Goal: Contribute content: Contribute content

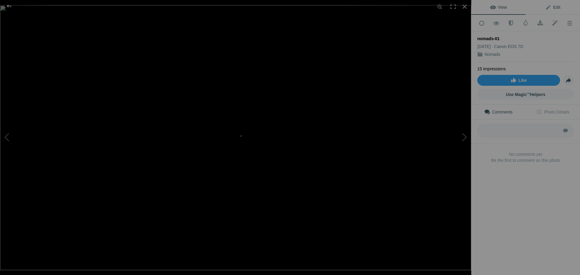
click at [550, 7] on span "Edit" at bounding box center [552, 7] width 15 height 5
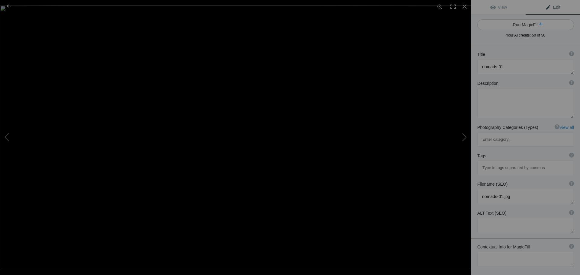
click at [536, 26] on button "Run MagicFill AI" at bounding box center [525, 24] width 97 height 11
type textarea "Majestic Wildebeest Migration: A Thrilling River Crossing"
type textarea "Witness the breathtaking spectacle of the wildebeest migration as these magnifi…"
type textarea "wildebeest-migration-river-crossing.jpg"
type textarea "A group of wildebeests leaping into a river during their migration, showcasing …"
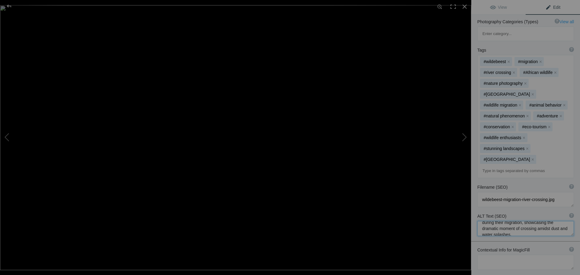
scroll to position [18, 0]
click at [523, 255] on textarea at bounding box center [525, 262] width 97 height 15
type textarea "Serengeti National Park, wildebeest migration"
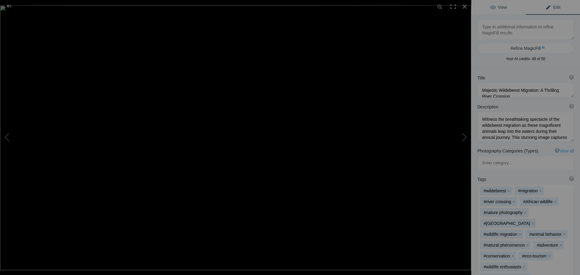
click at [494, 8] on span "View" at bounding box center [498, 7] width 17 height 5
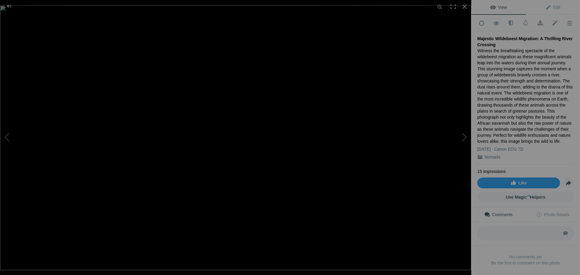
click at [533, 92] on div "Witness the breathtaking spectacle of the wildebeest migration as these magnifi…" at bounding box center [525, 96] width 97 height 97
click at [8, 6] on div at bounding box center [9, 6] width 22 height 12
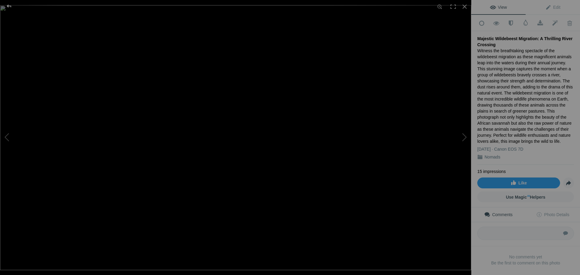
click at [9, 7] on div at bounding box center [9, 6] width 22 height 12
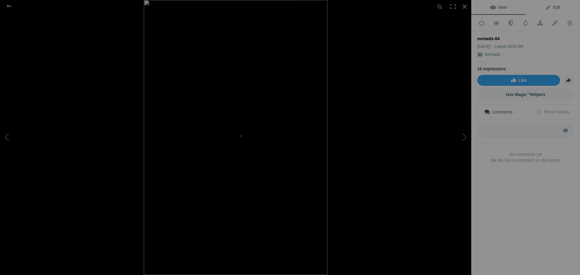
click at [549, 7] on span "Edit" at bounding box center [552, 7] width 15 height 5
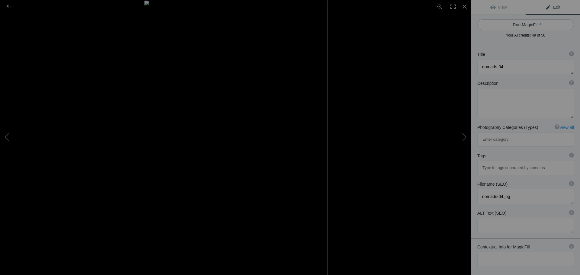
click at [522, 25] on button "Run MagicFill AI" at bounding box center [525, 24] width 97 height 11
type textarea "Majestic Giraffe and Calf Bonding in the Wild"
type textarea "This stunning image captures the heartwarming moment between a majestic adult g…"
type textarea "majestic-giraffe-calf-bonding.jpg"
type textarea "A majestic adult giraffe nuzzles its playful calf in a golden grassland, showca…"
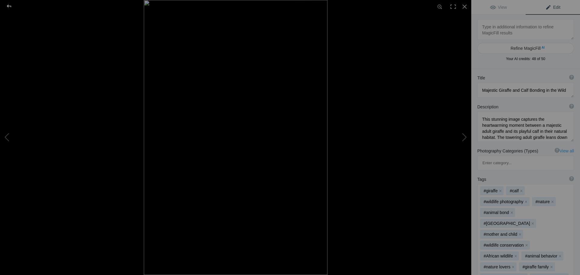
click at [11, 5] on div at bounding box center [9, 6] width 22 height 12
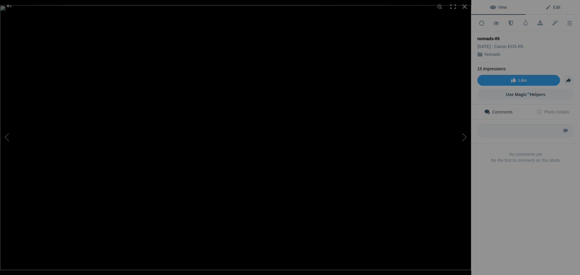
click at [551, 3] on link "Edit" at bounding box center [553, 7] width 54 height 15
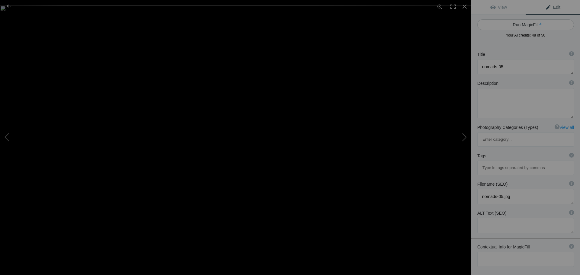
click at [527, 24] on button "Run MagicFill AI" at bounding box center [525, 24] width 97 height 11
type textarea "Majestic Elephants Walking Through Golden Grasslands"
type textarea "Experience the beauty of nature with this stunning image of three elephants gra…"
type textarea "majestic-elephants-golden-grasslands.jpg"
type textarea "Three elephants walking through golden grasslands under a cloudy sky, showcasin…"
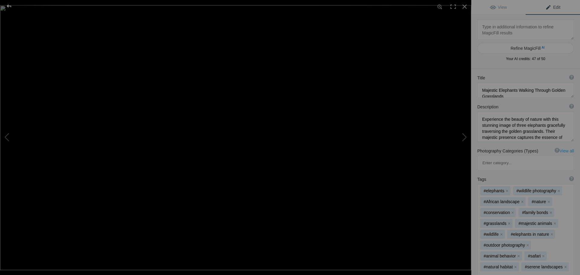
click at [9, 6] on div at bounding box center [9, 6] width 22 height 12
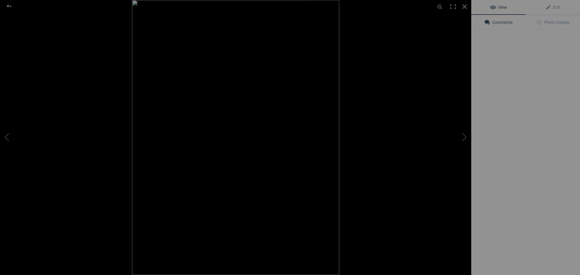
click at [378, 109] on div at bounding box center [367, 137] width 471 height 275
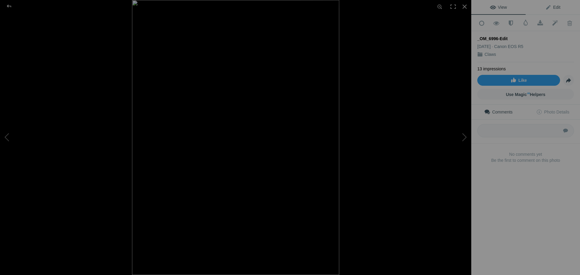
click at [545, 8] on span "Edit" at bounding box center [552, 7] width 15 height 5
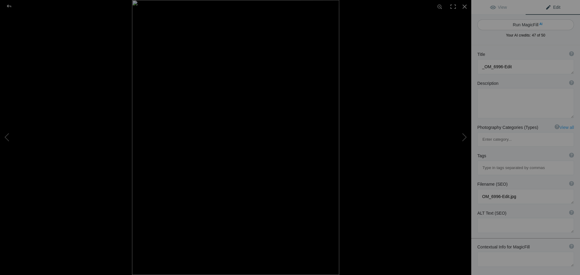
click at [521, 24] on button "Run MagicFill AI" at bounding box center [525, 24] width 97 height 11
type textarea "Majestic Lion Walking in Golden Light"
type textarea "This stunning photograph captures a majestic lion in mid-stride, showcasing its…"
type textarea "majestic-lion-walking-golden-light.jpg"
type textarea "A majestic lion walking gracefully in golden light, showcasing its powerful phy…"
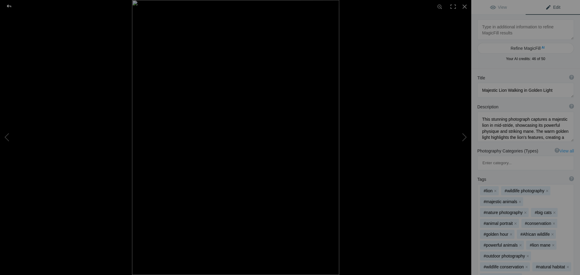
click at [8, 2] on div at bounding box center [9, 6] width 22 height 12
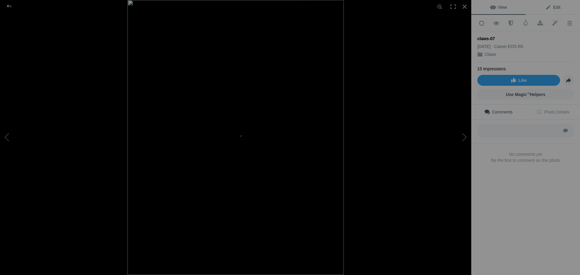
click at [544, 2] on link "Edit" at bounding box center [553, 7] width 54 height 15
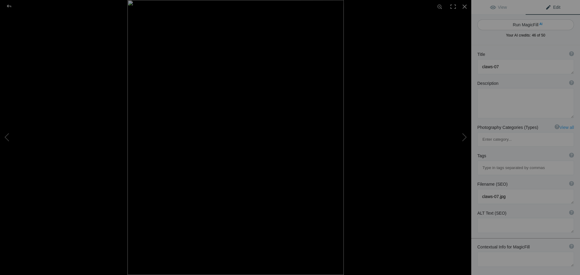
click at [531, 23] on button "Run MagicFill AI" at bounding box center [525, 24] width 97 height 11
type textarea "Majestic Lion Portrait with Striking Golden Eyes"
type textarea "This stunning close-up captures the powerful presence of a lion, showcasing its…"
type textarea "majestic-lion-portrait-golden-eyes.jpg"
type textarea "Close-up portrait of a majestic lion with a golden mane and striking golden eye…"
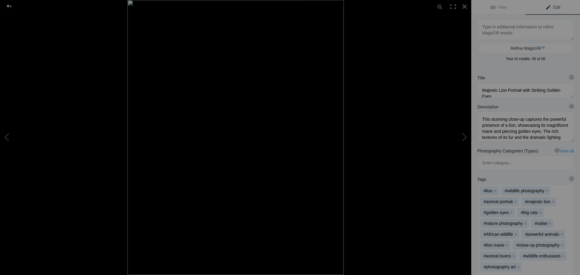
click at [10, 4] on div at bounding box center [9, 6] width 22 height 12
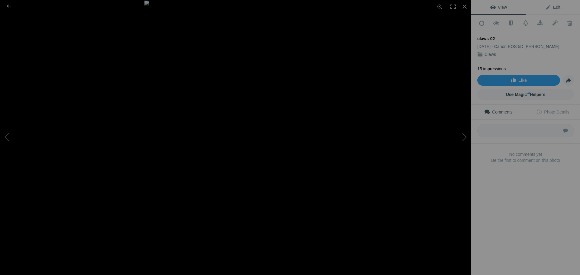
click at [552, 6] on span "Edit" at bounding box center [552, 7] width 15 height 5
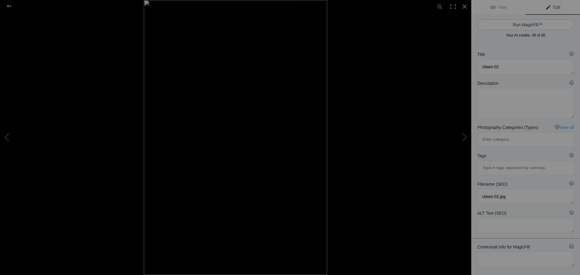
click at [532, 22] on button "Run MagicFill AI" at bounding box center [525, 24] width 97 height 11
type textarea "Majestic Tiger Clawing a Tree at Dusk"
type textarea "This stunning photograph captures a majestic tiger in a moment of natural grace…"
type textarea "majestic-tiger-clawing-tree-dusk.jpg"
type textarea "A majestic tiger clawing a tree at dusk, showcasing its powerful physique and v…"
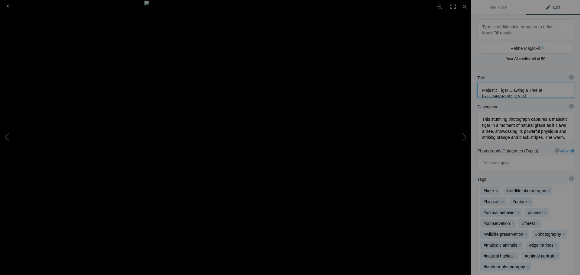
click at [551, 88] on textarea at bounding box center [525, 90] width 97 height 15
type textarea "Majestic Tiger Clawing a Tree at Dawn"
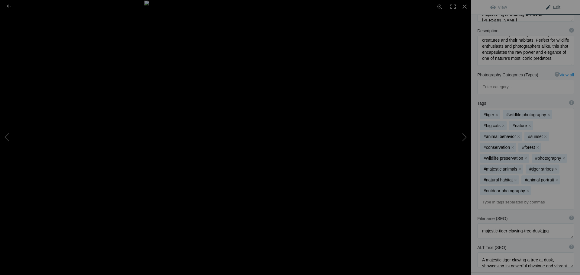
scroll to position [94, 0]
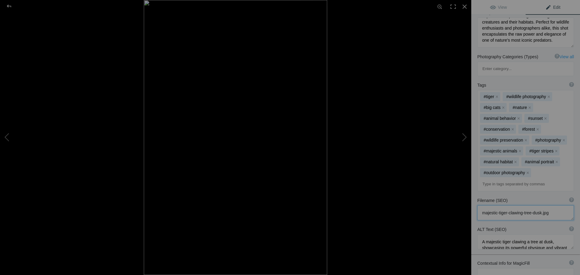
click at [542, 205] on textarea at bounding box center [525, 212] width 97 height 15
type textarea "majestic-tiger-clawing-tree-dawn.jpg"
click at [549, 234] on textarea at bounding box center [525, 241] width 97 height 15
type textarea "A majestic tiger clawing a tree at dawn, showcasing its powerful physique and v…"
click at [569, 148] on div "#tiger x #wildlife photography x #big cats x #nature x #animal behavior x #suns…" at bounding box center [526, 140] width 96 height 101
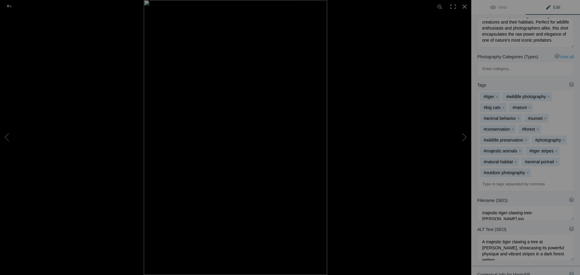
click at [572, 145] on div "Tags ? Tags are keywords that describe images. For SEO purposes, do not tag pho…" at bounding box center [525, 136] width 109 height 115
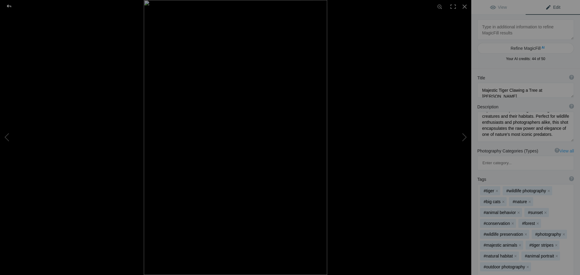
click at [11, 3] on div at bounding box center [9, 6] width 22 height 12
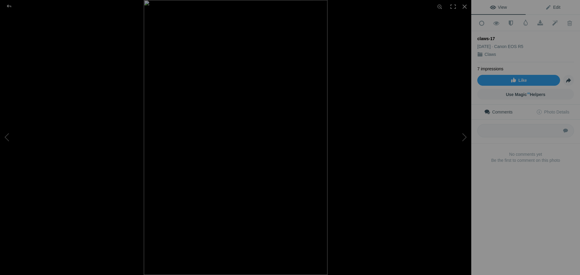
click at [553, 8] on span "Edit" at bounding box center [552, 7] width 15 height 5
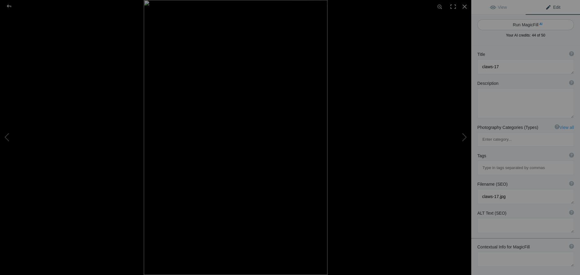
click at [525, 23] on button "Run MagicFill AI" at bounding box center [525, 24] width 97 height 11
type textarea "Majestic Lion Walking Through the Grasslands"
type textarea "This stunning photograph captures a majestic lion striding confidently across t…"
type textarea "majestic-lion-walking-grasslands.jpg"
type textarea "A majestic lion walking through the grasslands, showcasing its powerful physiqu…"
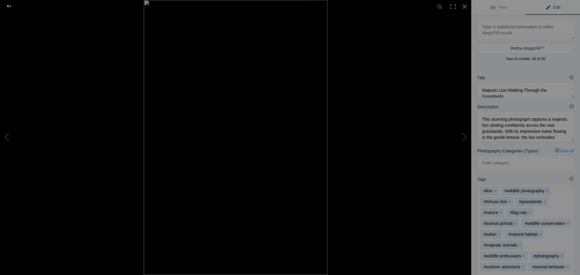
click at [9, 2] on div at bounding box center [9, 6] width 22 height 12
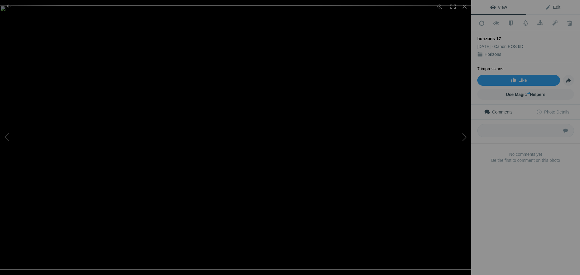
click at [546, 7] on span "Edit" at bounding box center [552, 7] width 15 height 5
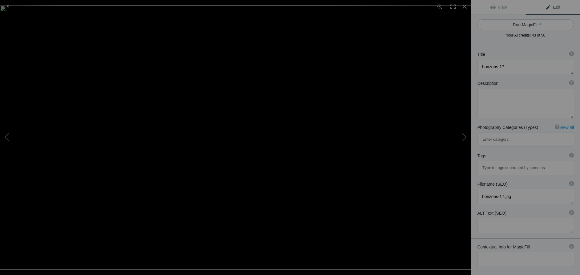
click at [524, 24] on button "Run MagicFill AI" at bounding box center [525, 24] width 97 height 11
type textarea "Majestic Sunset Over African Savannah with Silhouetted Acacia Tree"
type textarea "Experience the breathtaking beauty of an African sunset, where the vibrant hues…"
type textarea "majestic-sunset-african-savannah-acacia-tree.jpg"
type textarea "A stunning sunset over the African savannah featuring a silhouetted acacia tree…"
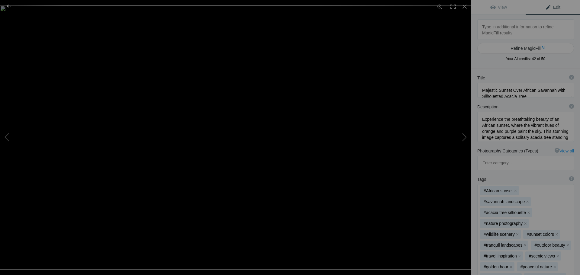
click at [10, 4] on div at bounding box center [9, 6] width 22 height 12
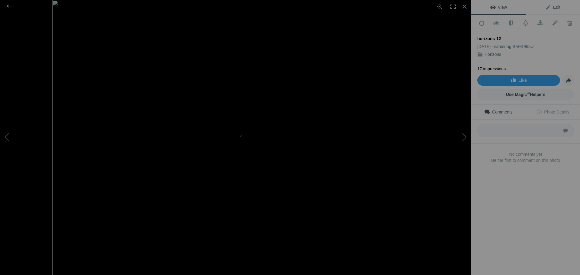
click at [549, 5] on span "Edit" at bounding box center [552, 7] width 15 height 5
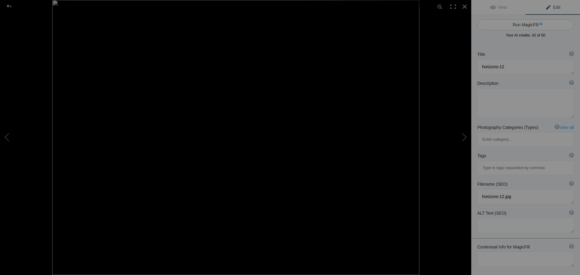
click at [525, 25] on button "Run MagicFill AI" at bounding box center [525, 24] width 97 height 11
type textarea "Breathtaking Sunrise Over Majestic Mountain Landscape"
type textarea "Experience the awe-inspiring beauty of a sunrise casting golden rays over a stu…"
type textarea "breathtaking-sunrise-mountain-landscape.jpg"
type textarea "A stunning sunrise over a mountain landscape, with rays of sunlight breaking th…"
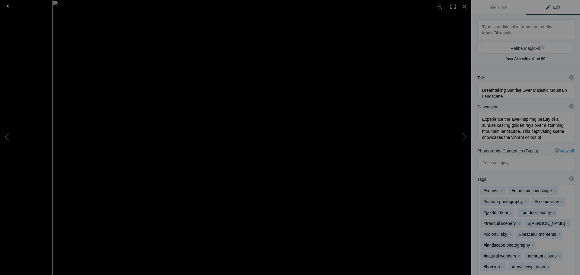
click at [10, 5] on div at bounding box center [9, 6] width 22 height 12
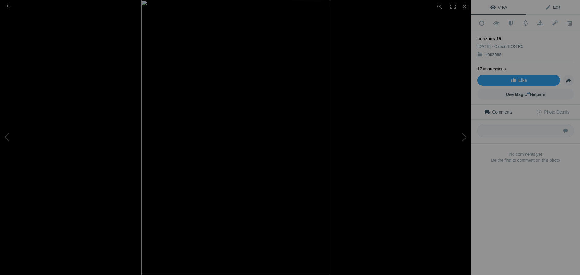
click at [547, 8] on span "Edit" at bounding box center [552, 7] width 15 height 5
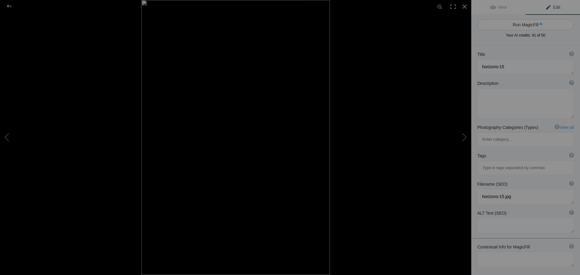
click at [525, 26] on button "Run MagicFill AI" at bounding box center [525, 24] width 97 height 11
type textarea "Majestic Mountain Reflection at [PERSON_NAME] Over [GEOGRAPHIC_DATA]"
type textarea "Experience the serene beauty of a mountain landscape at [PERSON_NAME], where th…"
type textarea "majestic-mountain-reflection-[PERSON_NAME]-lake.jpg"
type textarea "A large rock in the foreground reflects the stunning mountains and colorful sky…"
